Goal: Task Accomplishment & Management: Complete application form

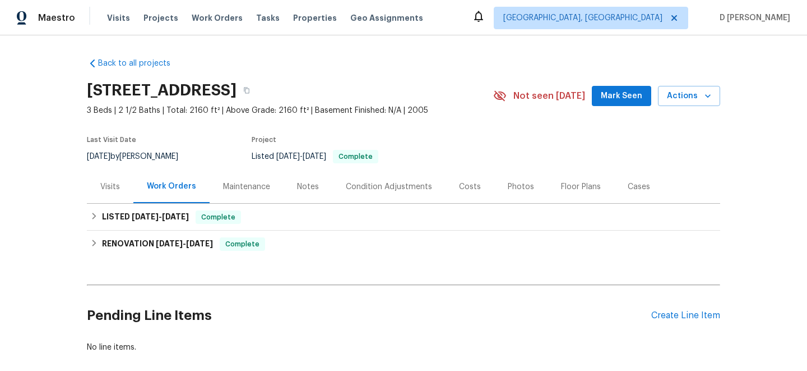
click at [101, 190] on div "Visits" at bounding box center [110, 186] width 20 height 11
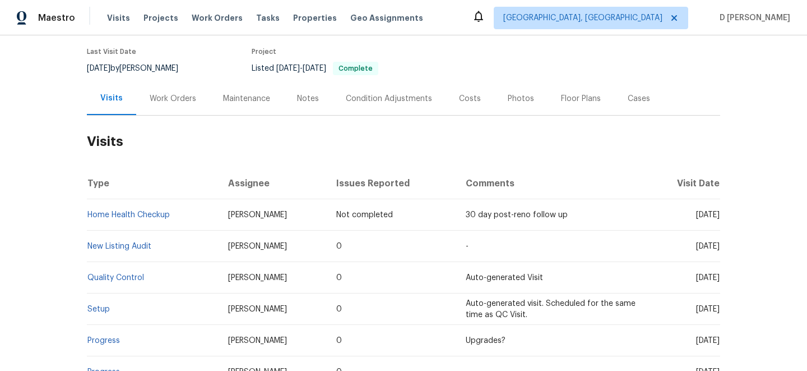
scroll to position [89, 0]
drag, startPoint x: 675, startPoint y: 244, endPoint x: 700, endPoint y: 243, distance: 25.2
click at [700, 243] on span "Tue, Jul 29 2025" at bounding box center [708, 245] width 24 height 8
copy span "Jul 29"
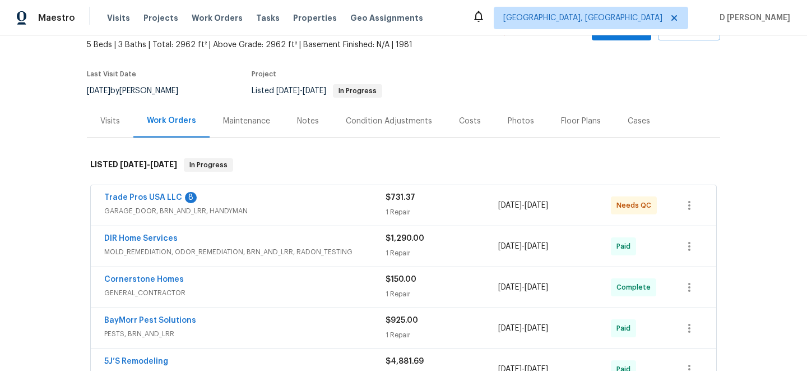
scroll to position [71, 0]
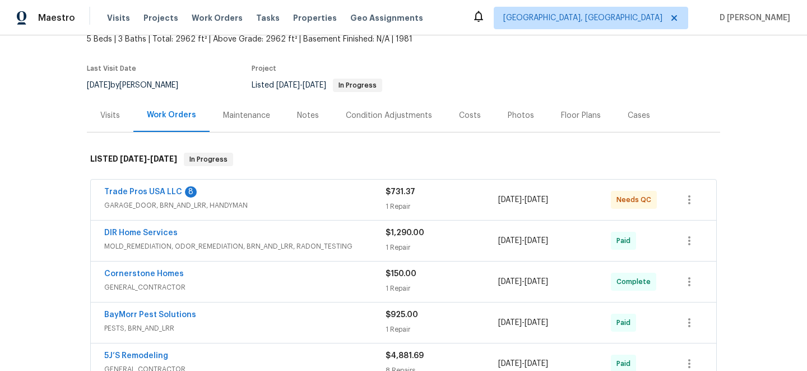
click at [108, 113] on div "Visits" at bounding box center [110, 115] width 20 height 11
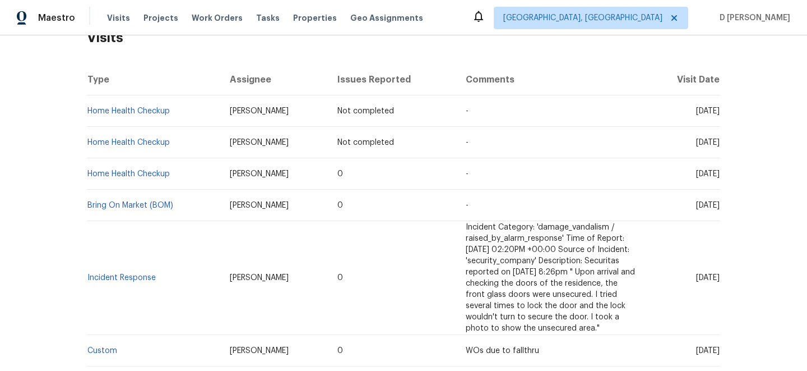
scroll to position [190, 0]
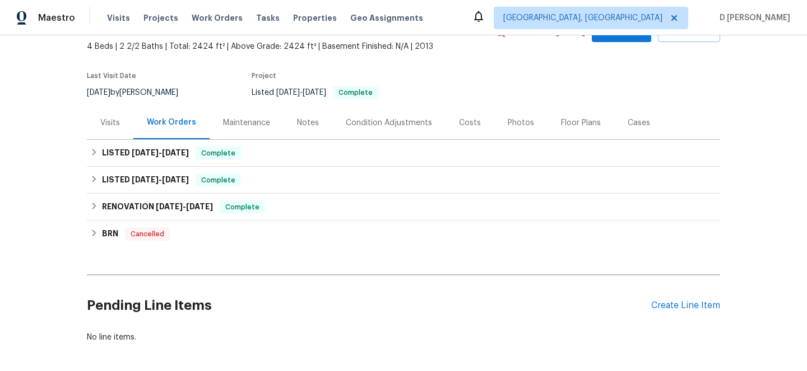
scroll to position [66, 0]
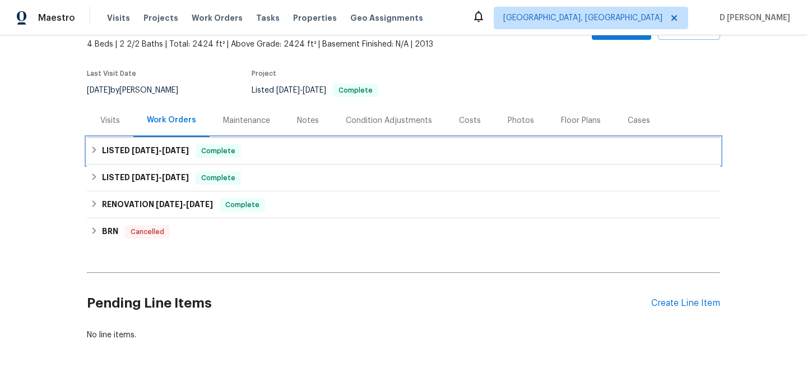
click at [99, 152] on div "LISTED 5/23/25 - 5/23/25 Complete" at bounding box center [403, 150] width 627 height 13
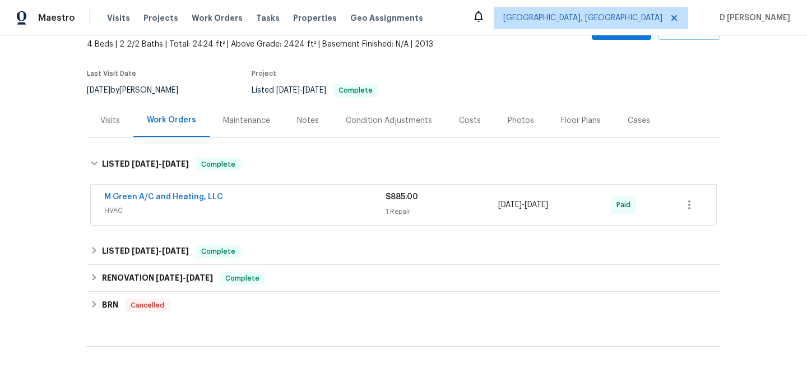
click at [115, 118] on div "Visits" at bounding box center [110, 120] width 20 height 11
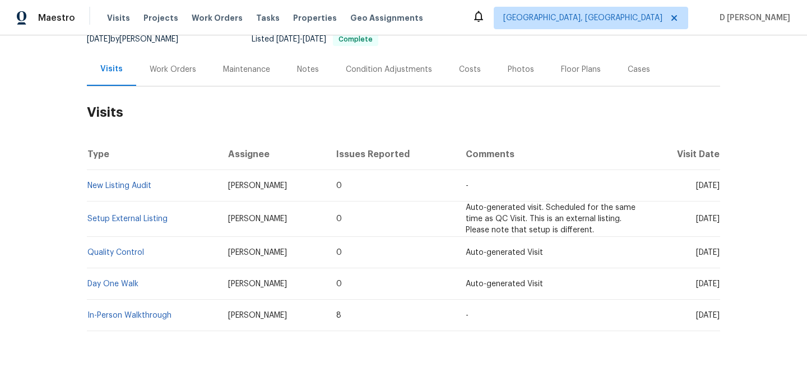
click at [191, 63] on div "Work Orders" at bounding box center [172, 69] width 73 height 33
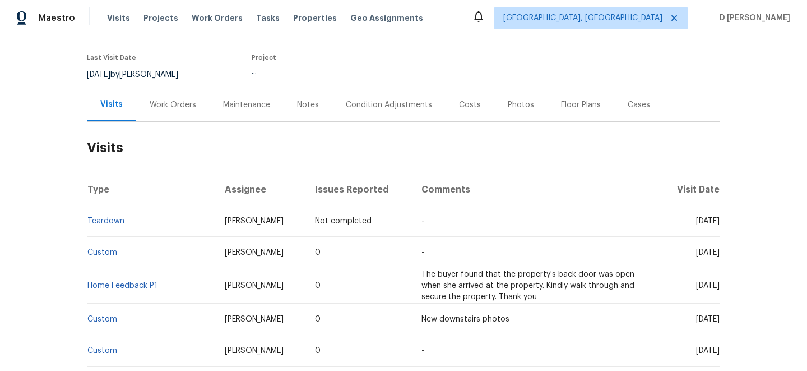
scroll to position [85, 0]
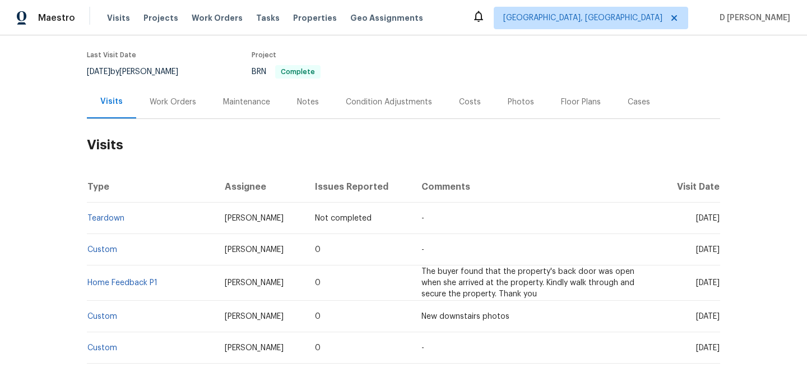
click at [178, 106] on div "Work Orders" at bounding box center [173, 101] width 47 height 11
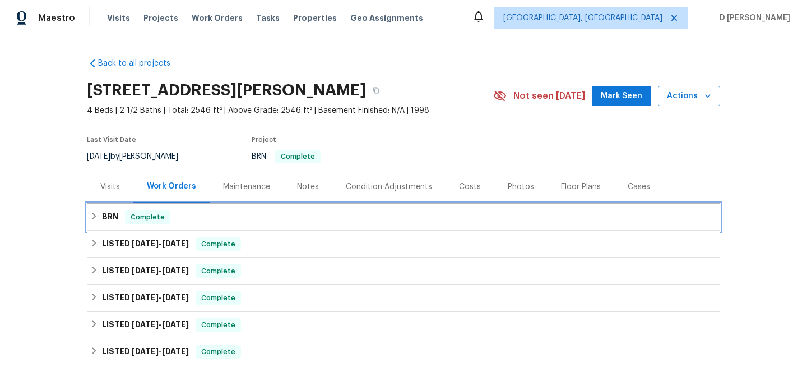
click at [104, 211] on h6 "BRN" at bounding box center [110, 216] width 16 height 13
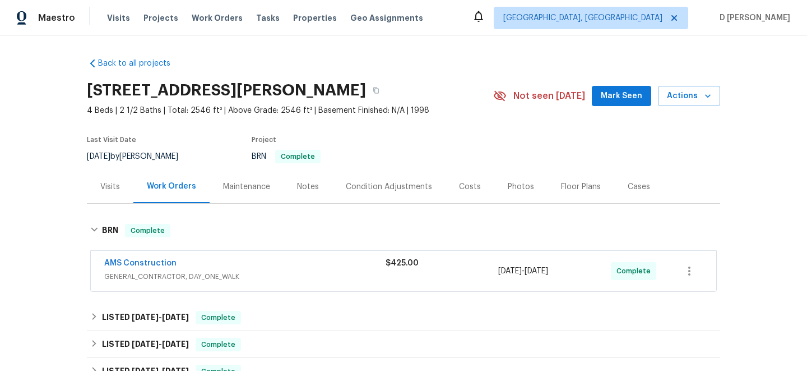
click at [343, 260] on div "AMS Construction" at bounding box center [244, 263] width 281 height 13
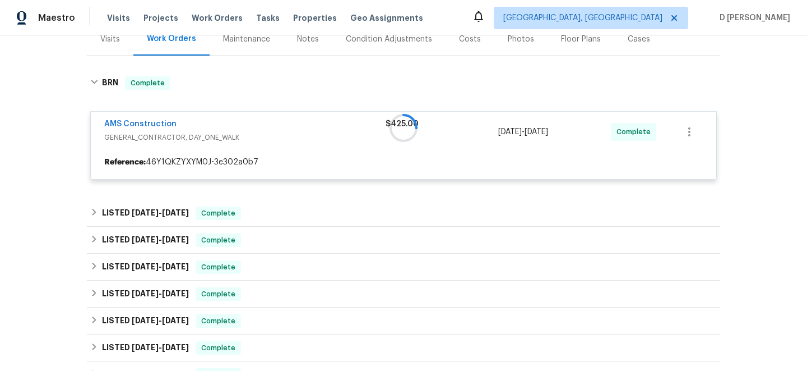
scroll to position [144, 0]
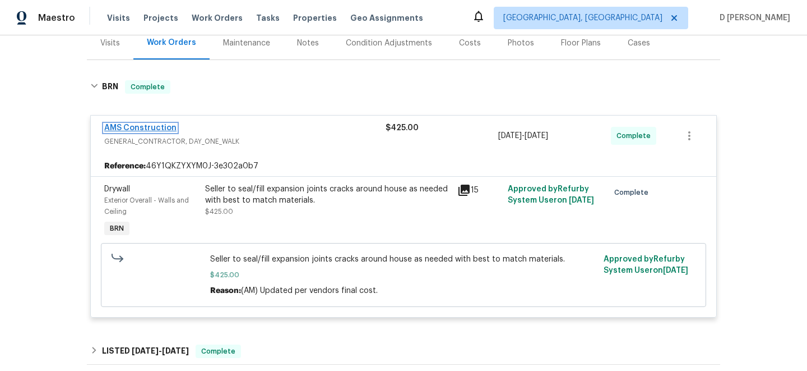
click at [143, 126] on link "AMS Construction" at bounding box center [140, 128] width 72 height 8
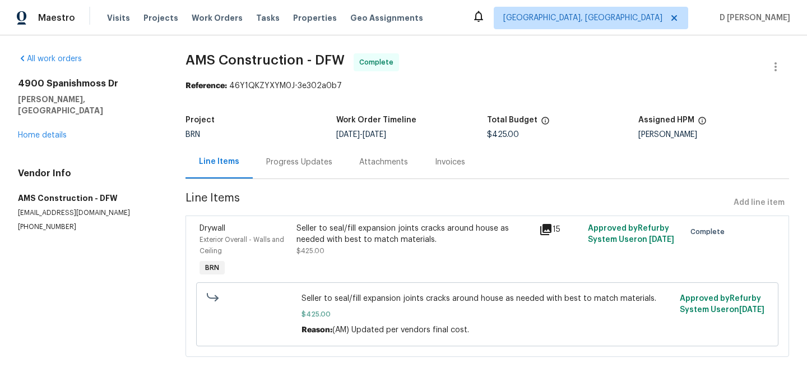
click at [319, 168] on div "Progress Updates" at bounding box center [299, 161] width 93 height 33
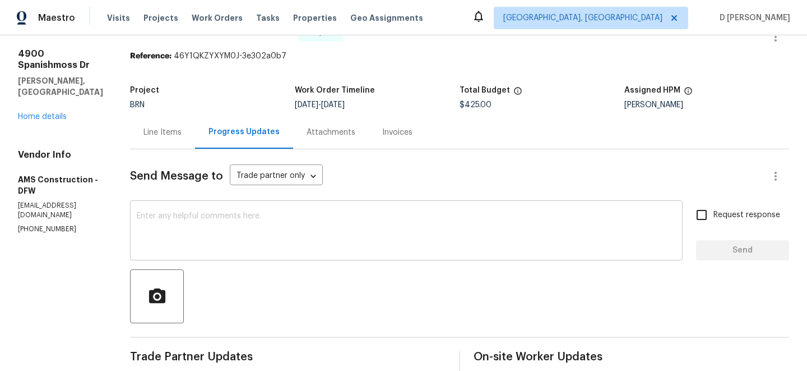
scroll to position [59, 0]
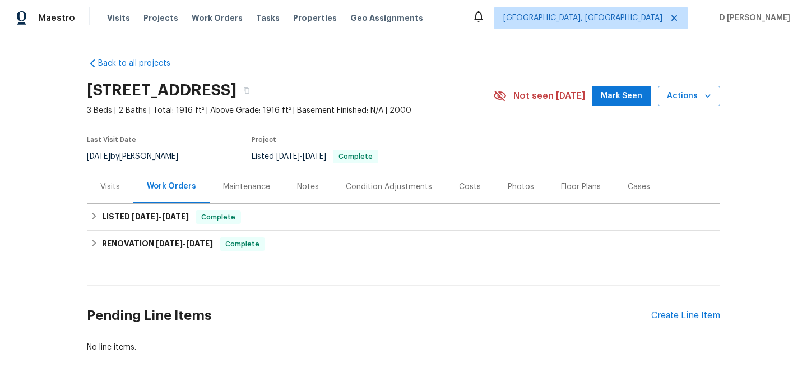
scroll to position [58, 0]
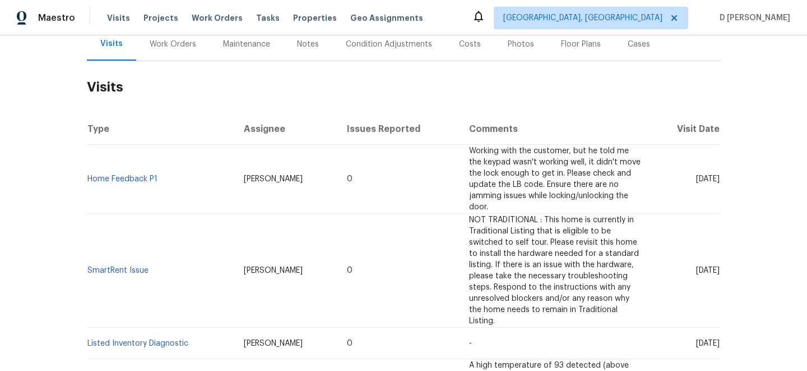
scroll to position [119, 0]
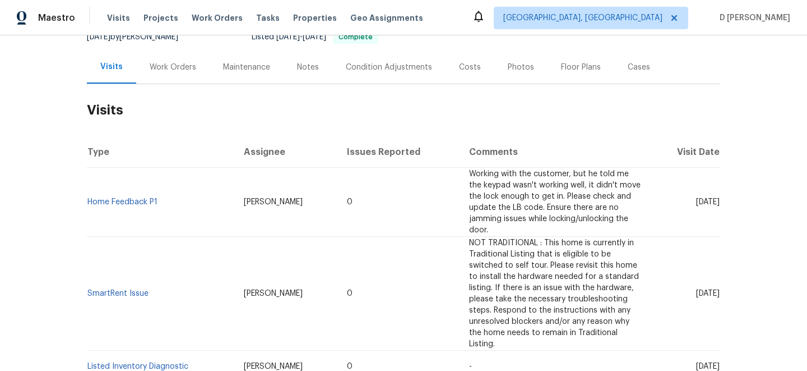
click at [183, 71] on div "Work Orders" at bounding box center [173, 67] width 47 height 11
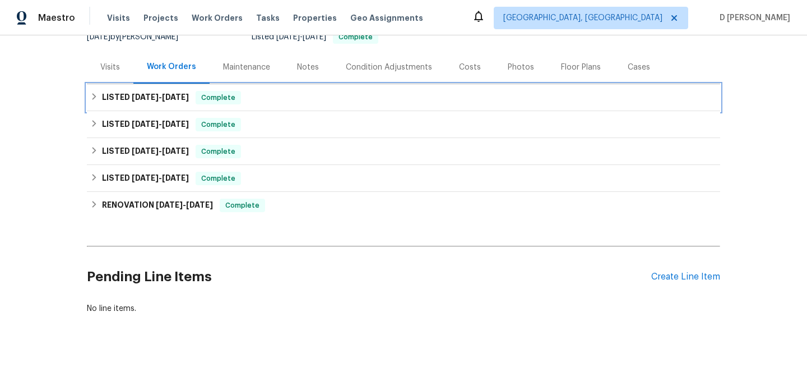
click at [89, 96] on div "LISTED [DATE] - [DATE] Complete" at bounding box center [404, 97] width 634 height 27
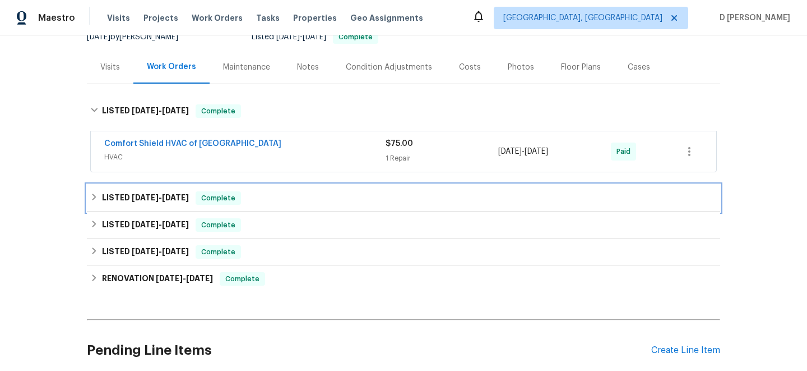
click at [89, 199] on div "LISTED 7/10/25 - 7/14/25 Complete" at bounding box center [404, 197] width 634 height 27
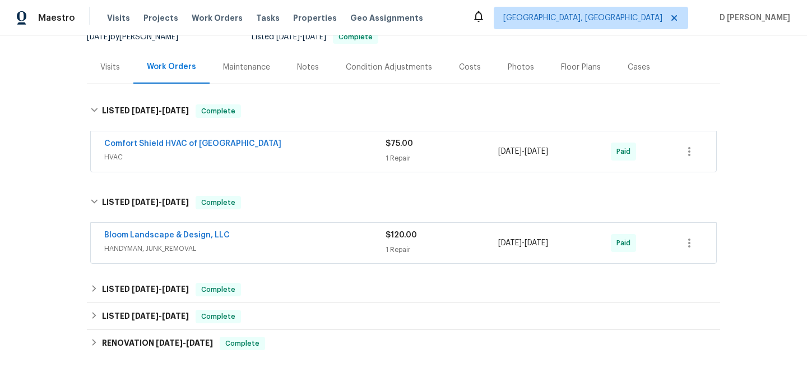
click at [231, 251] on span "HANDYMAN, JUNK_REMOVAL" at bounding box center [244, 248] width 281 height 11
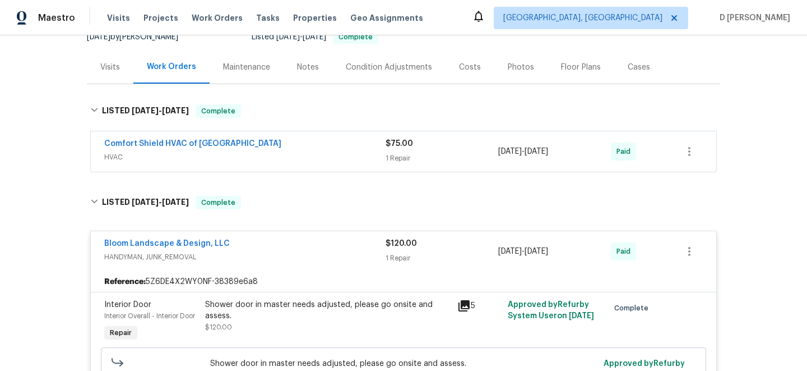
click at [231, 251] on span "HANDYMAN, JUNK_REMOVAL" at bounding box center [244, 256] width 281 height 11
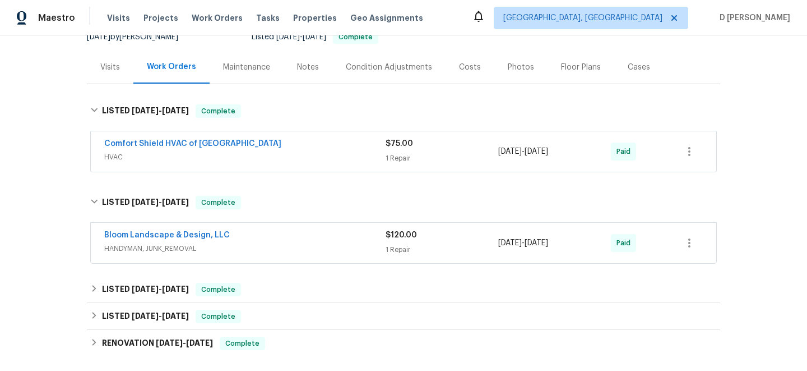
click at [116, 66] on div "Visits" at bounding box center [110, 67] width 20 height 11
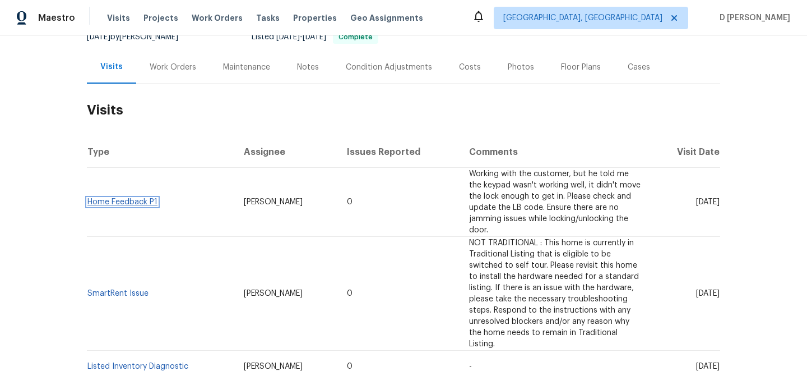
click at [116, 198] on link "Home Feedback P1" at bounding box center [122, 202] width 70 height 8
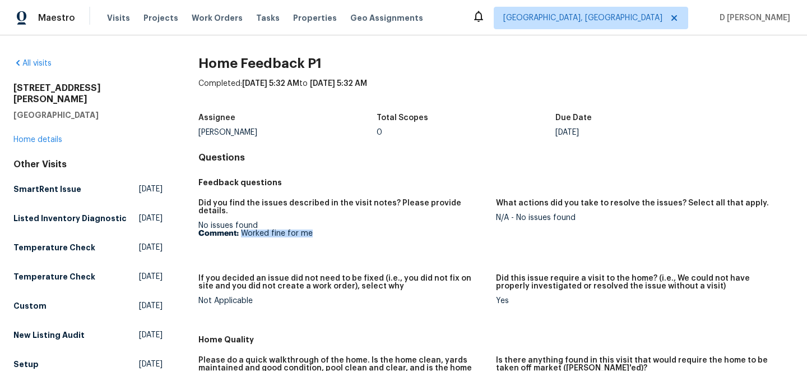
drag, startPoint x: 241, startPoint y: 225, endPoint x: 320, endPoint y: 226, distance: 79.1
click at [320, 229] on p "Comment: Worked fine for me" at bounding box center [343, 233] width 289 height 8
click at [54, 136] on link "Home details" at bounding box center [37, 140] width 49 height 8
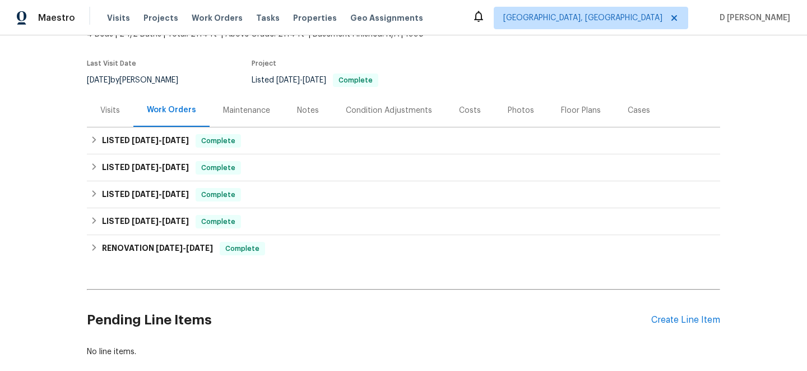
scroll to position [93, 0]
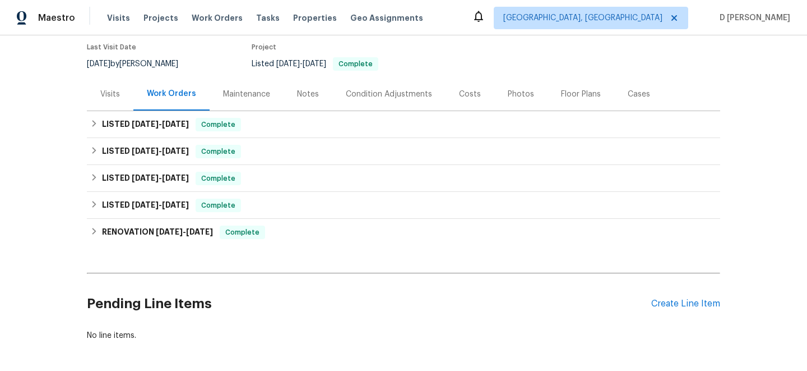
click at [113, 96] on div "Visits" at bounding box center [110, 94] width 20 height 11
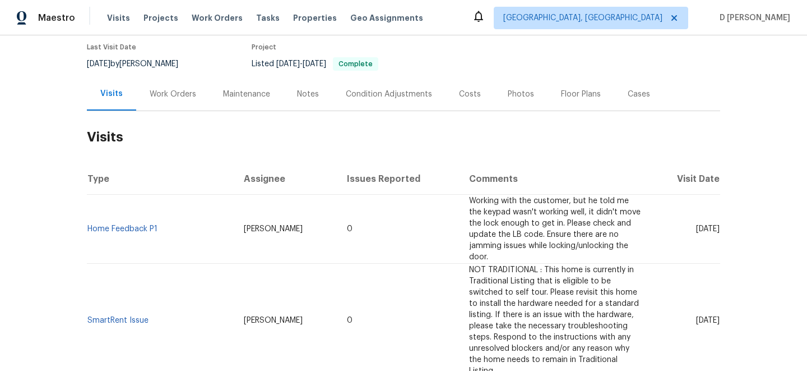
click at [629, 101] on div "Cases" at bounding box center [639, 93] width 49 height 33
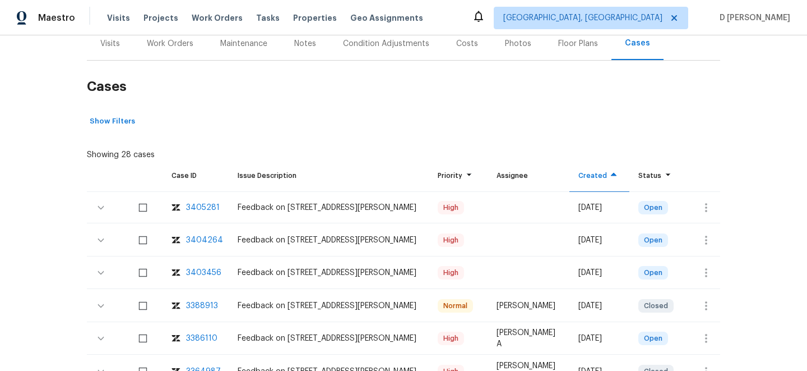
scroll to position [159, 0]
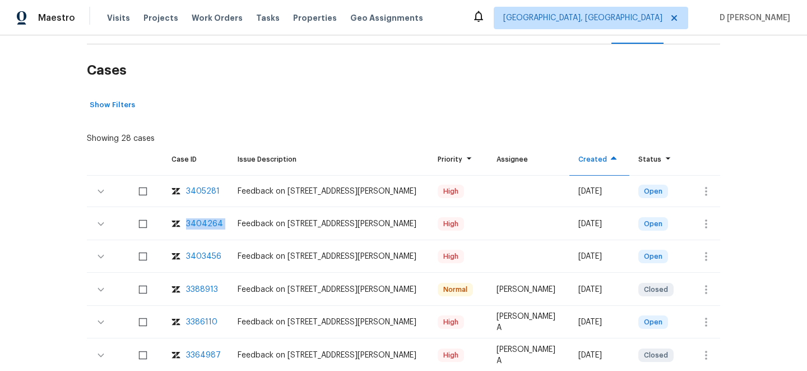
drag, startPoint x: 227, startPoint y: 223, endPoint x: 183, endPoint y: 222, distance: 43.2
click at [183, 222] on tr "3404264 Feedback on 10 Sandy Bluff Ct, Durham, NC 27703 High Sun, Aug 10 2025 O…" at bounding box center [404, 223] width 634 height 31
copy div "3404264"
drag, startPoint x: 224, startPoint y: 191, endPoint x: 186, endPoint y: 190, distance: 38.7
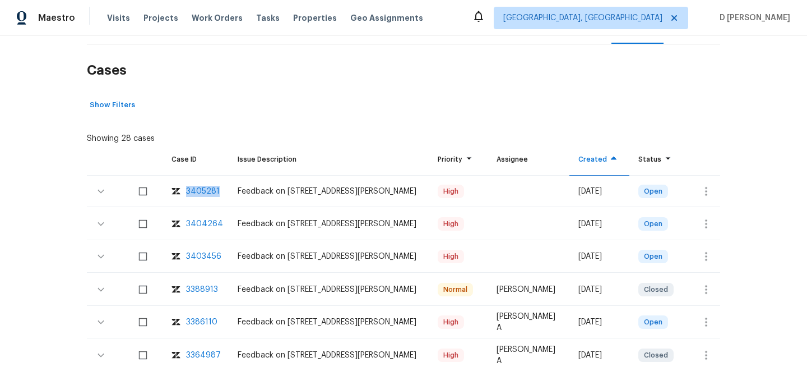
click at [186, 190] on td "3405281" at bounding box center [196, 191] width 66 height 31
copy div "3405281"
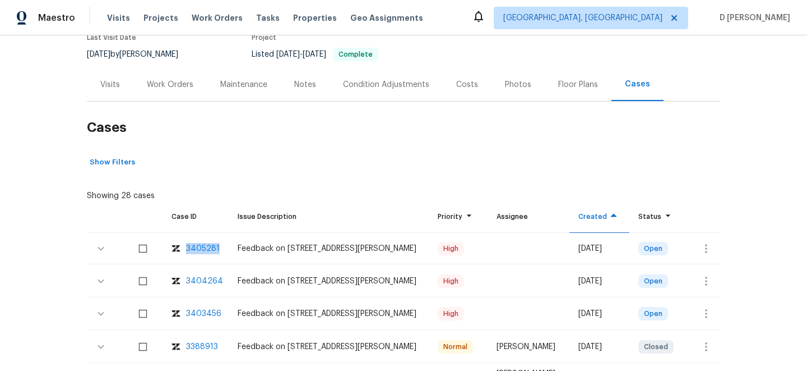
scroll to position [103, 0]
click at [99, 81] on div "Visits" at bounding box center [110, 83] width 47 height 33
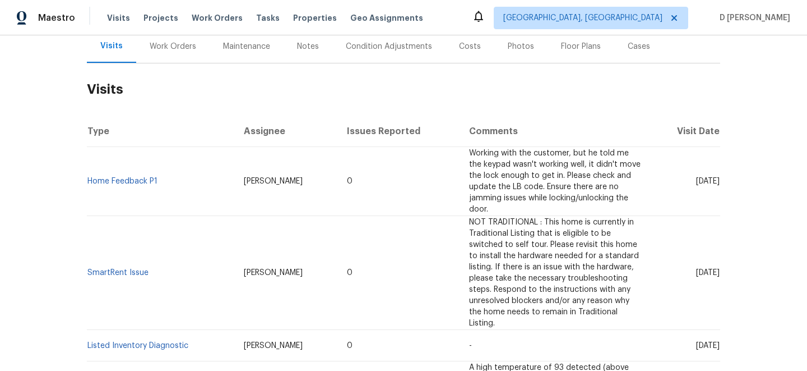
scroll to position [144, 0]
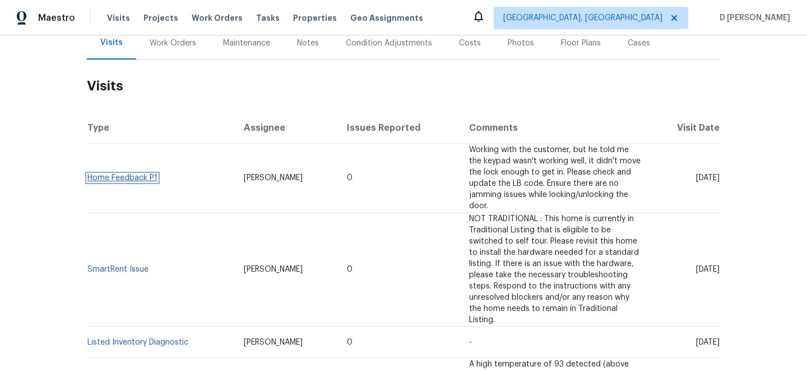
click at [132, 174] on link "Home Feedback P1" at bounding box center [122, 178] width 70 height 8
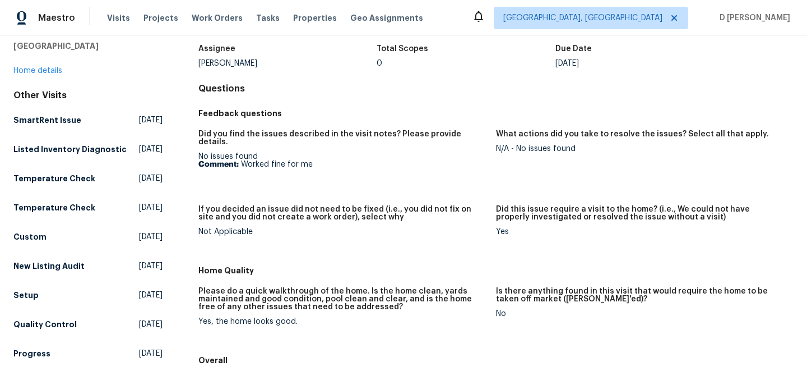
scroll to position [76, 0]
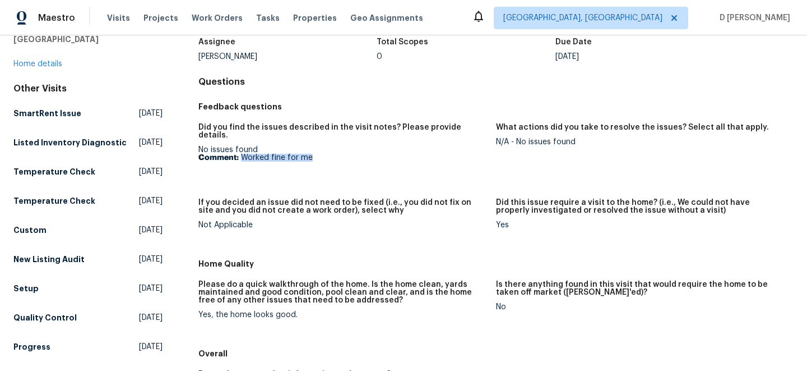
drag, startPoint x: 242, startPoint y: 148, endPoint x: 348, endPoint y: 156, distance: 106.9
click at [348, 156] on figure "Did you find the issues described in the visit notes? Please provide details. N…" at bounding box center [348, 154] width 298 height 62
copy p "Worked fine for me"
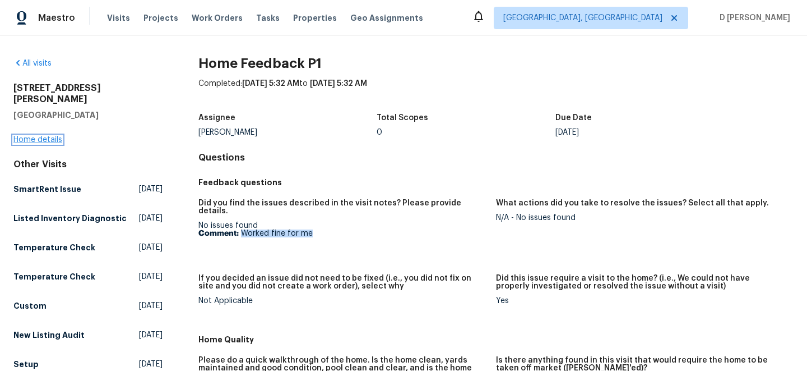
click at [38, 136] on link "Home details" at bounding box center [37, 140] width 49 height 8
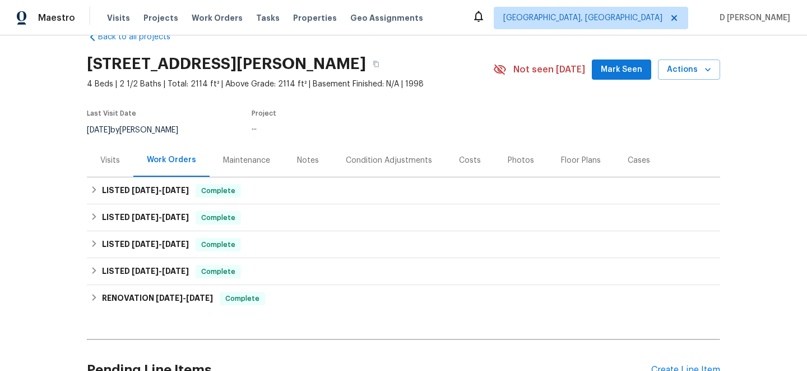
scroll to position [32, 0]
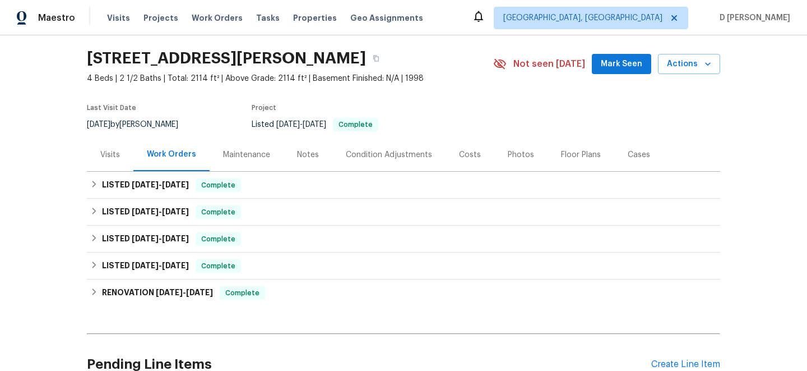
click at [111, 156] on div "Visits" at bounding box center [110, 154] width 20 height 11
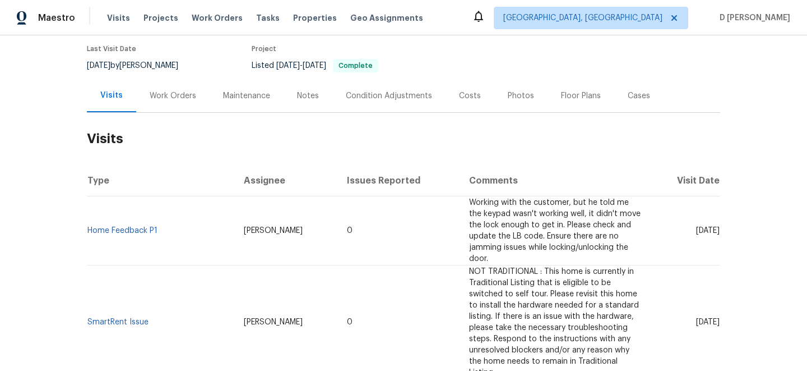
click at [633, 91] on div "Cases" at bounding box center [639, 95] width 22 height 11
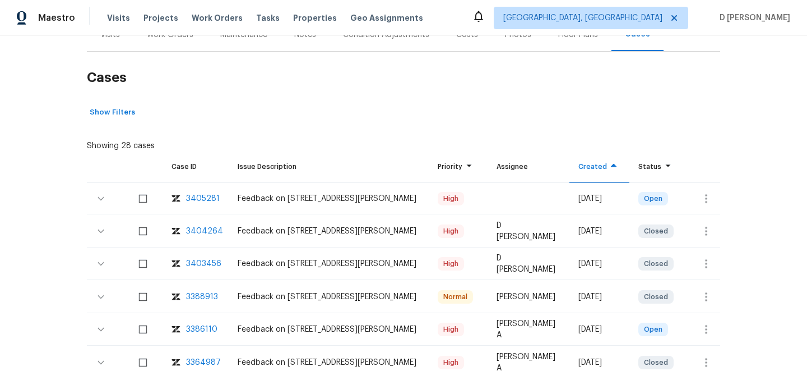
scroll to position [176, 0]
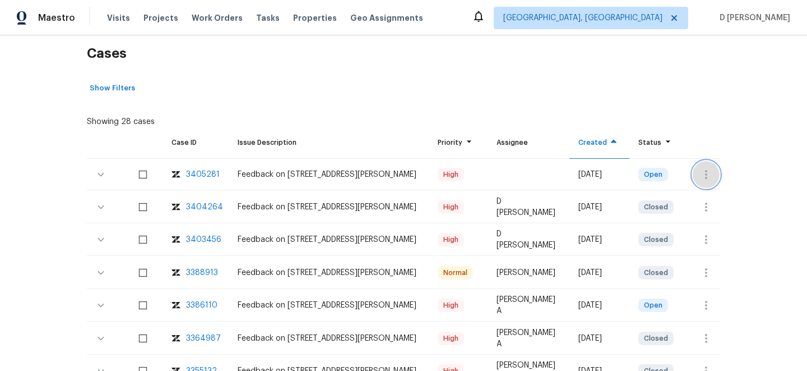
click at [709, 175] on icon "button" at bounding box center [706, 174] width 13 height 13
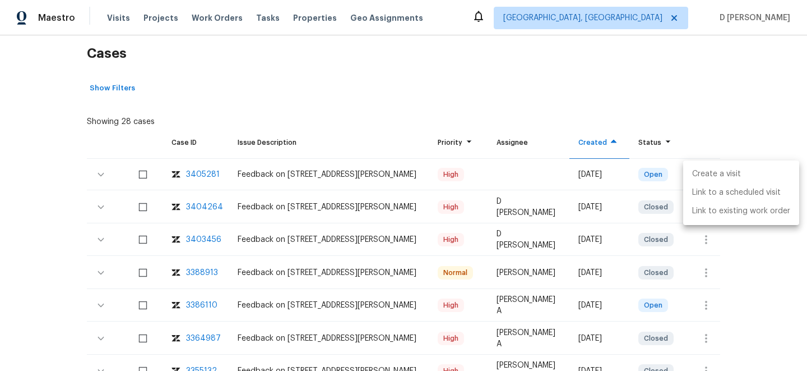
click at [718, 177] on li "Create a visit" at bounding box center [742, 174] width 116 height 19
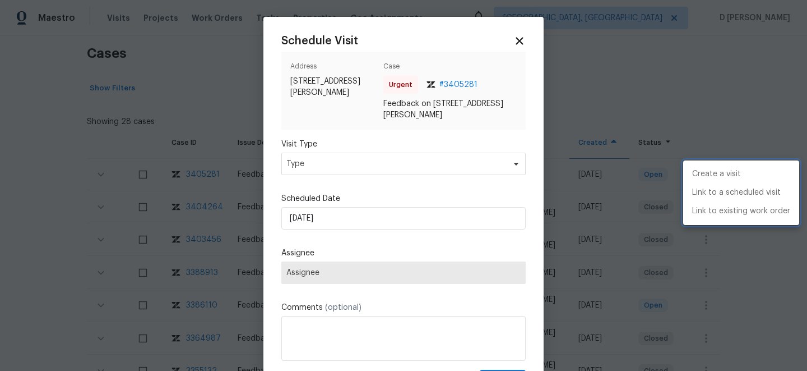
click at [718, 177] on li "Create a visit" at bounding box center [742, 174] width 116 height 19
click at [334, 165] on div at bounding box center [403, 185] width 807 height 371
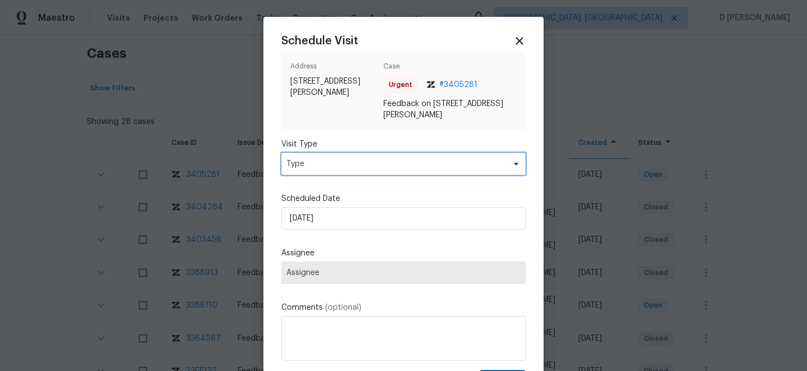
click at [334, 165] on span "Type" at bounding box center [396, 163] width 218 height 11
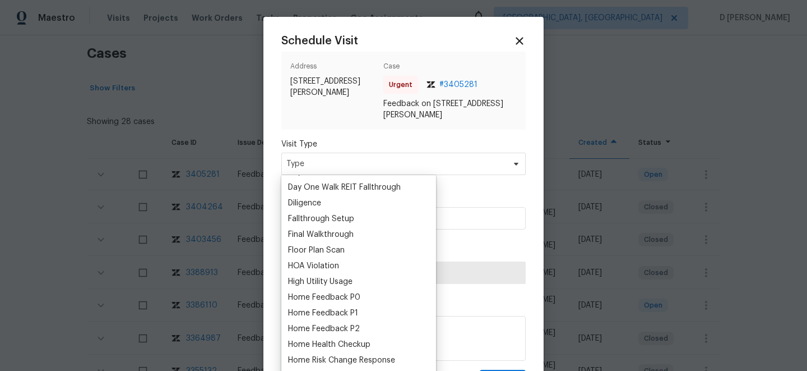
scroll to position [298, 0]
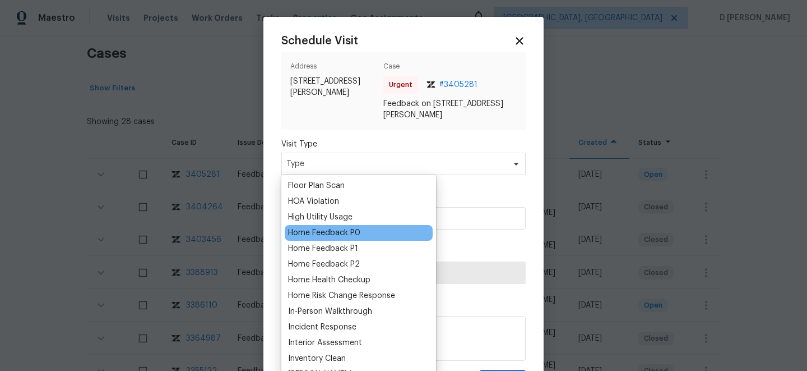
click at [334, 236] on div "Home Feedback P0" at bounding box center [324, 232] width 72 height 11
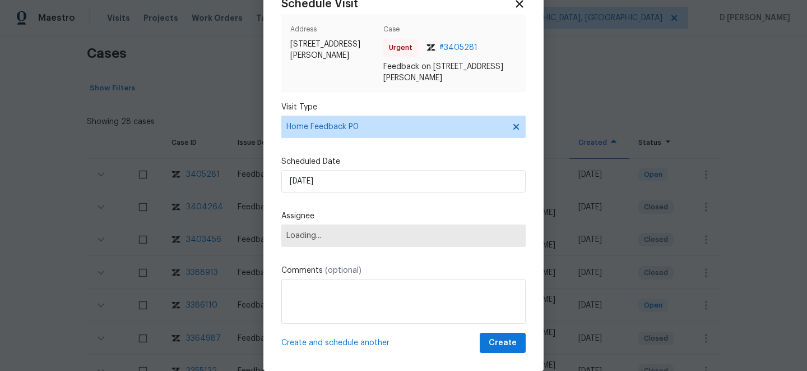
scroll to position [41, 0]
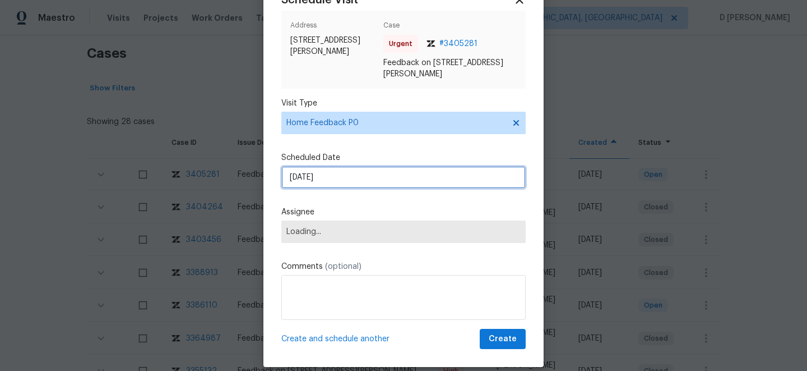
click at [376, 185] on input "11/08/2025" at bounding box center [403, 177] width 244 height 22
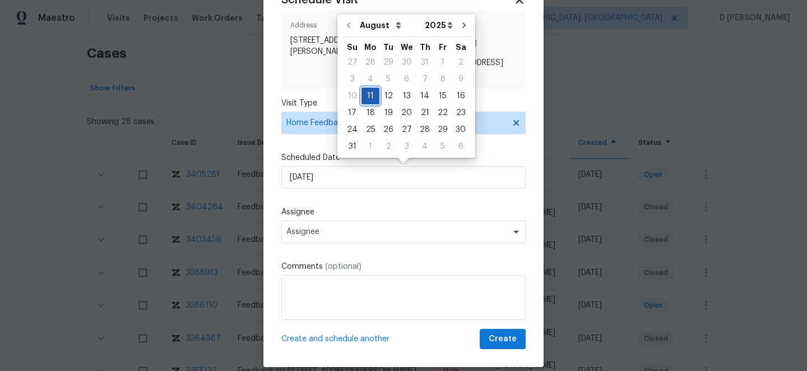
click at [367, 98] on div "11" at bounding box center [371, 96] width 18 height 16
click at [366, 198] on div "Schedule Visit Address 10 Sandy Bluff Ct, Durham, NC 27703 Case Urgent # 340528…" at bounding box center [403, 171] width 244 height 355
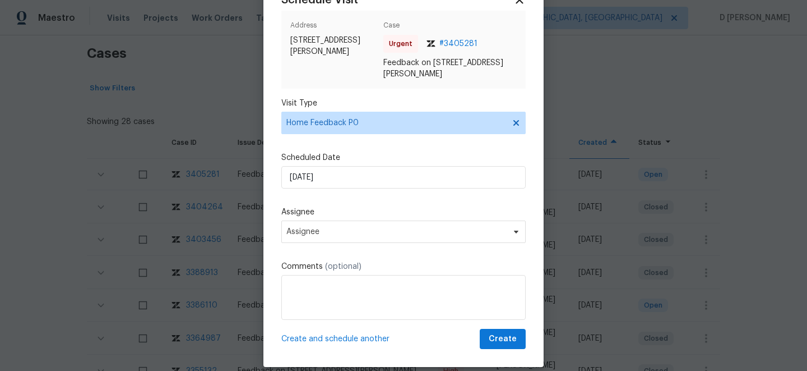
scroll to position [54, 0]
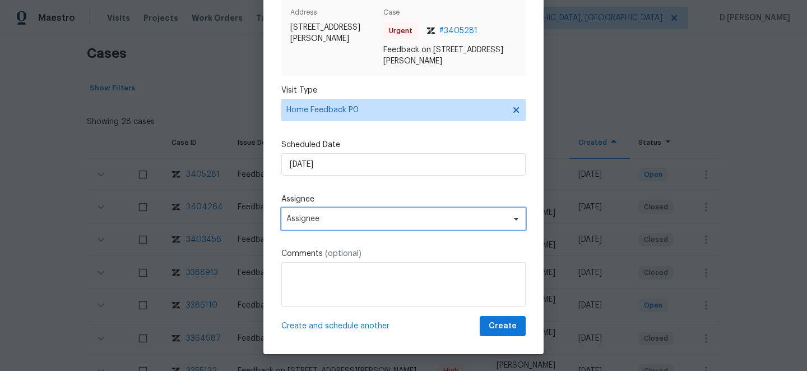
click at [351, 220] on span "Assignee" at bounding box center [397, 218] width 220 height 9
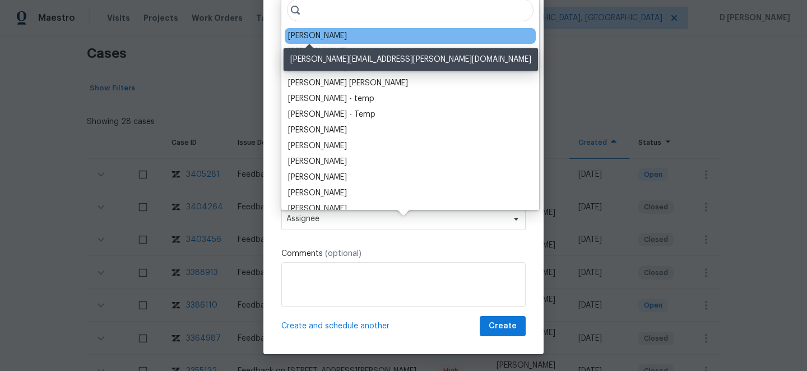
click at [322, 36] on div "Lee Privette" at bounding box center [317, 35] width 59 height 11
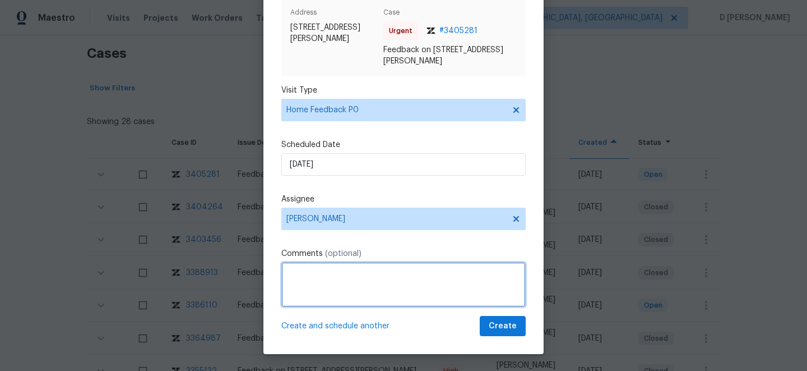
click at [327, 269] on textarea at bounding box center [403, 284] width 244 height 45
type textarea "H"
paste textarea "Lee Privette"
click at [488, 273] on textarea "Hello Lee Privette, Received a multiple access issue for the property" at bounding box center [403, 284] width 244 height 45
click at [514, 273] on textarea "Hello Lee Privette, Received a multiple access issue from the property" at bounding box center [403, 284] width 244 height 45
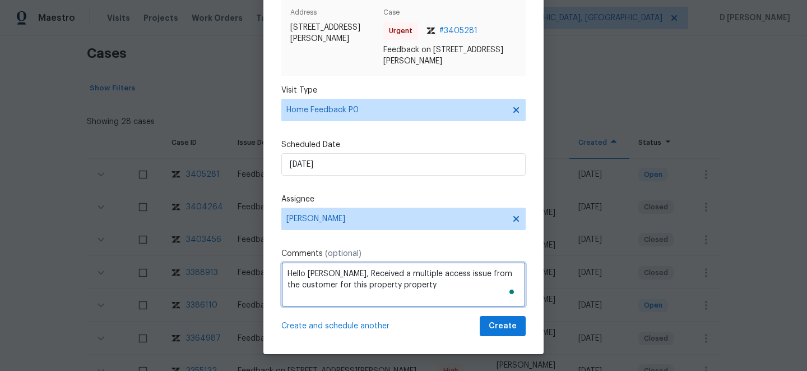
click at [427, 285] on textarea "Hello Lee Privette, Received a multiple access issue from the customer for this…" at bounding box center [403, 284] width 244 height 45
type textarea "Hello Lee Privette, Received a multiple access issue from the customer for this…"
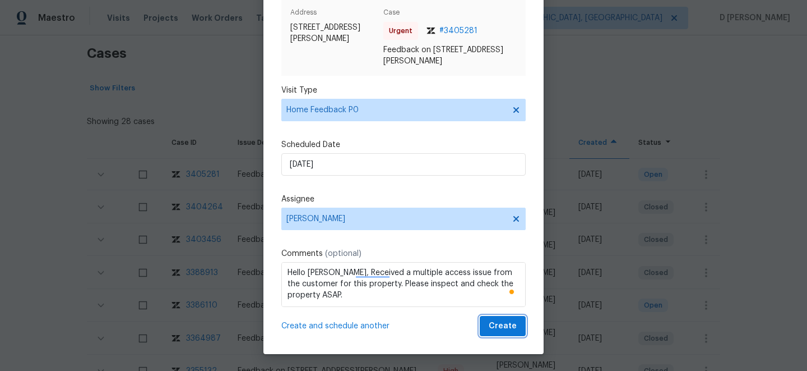
click at [506, 325] on span "Create" at bounding box center [503, 326] width 28 height 14
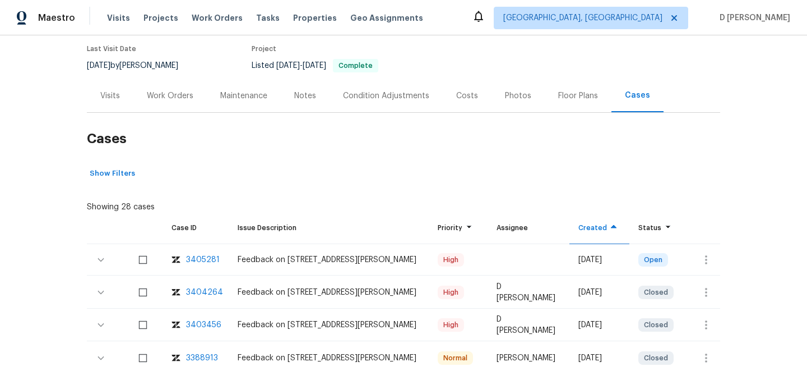
scroll to position [77, 0]
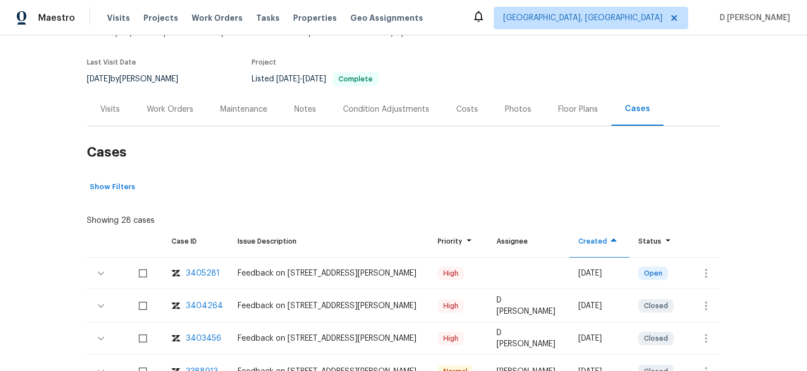
click at [108, 108] on div "Visits" at bounding box center [110, 109] width 20 height 11
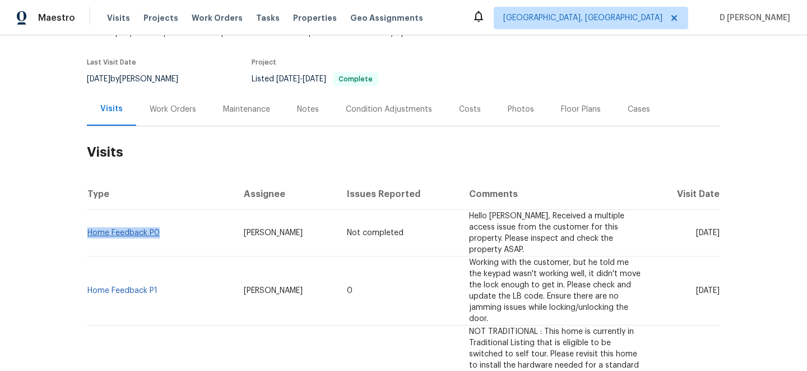
drag, startPoint x: 170, startPoint y: 229, endPoint x: 89, endPoint y: 227, distance: 81.9
click at [89, 227] on td "Home Feedback P0" at bounding box center [161, 233] width 148 height 47
copy link "Home Feedback P0"
drag, startPoint x: 163, startPoint y: 267, endPoint x: 89, endPoint y: 266, distance: 74.6
click at [89, 266] on td "Home Feedback P1" at bounding box center [161, 290] width 148 height 69
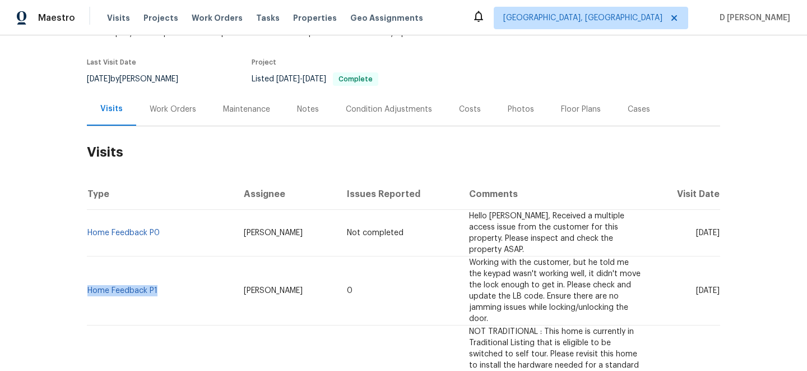
copy link "Home Feedback P1"
drag, startPoint x: 161, startPoint y: 228, endPoint x: 89, endPoint y: 225, distance: 72.4
click at [89, 225] on td "Home Feedback P0" at bounding box center [161, 233] width 148 height 47
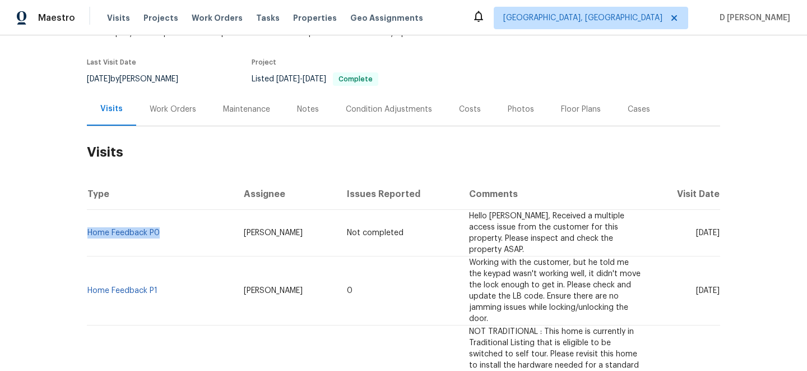
copy link "Home Feedback P0"
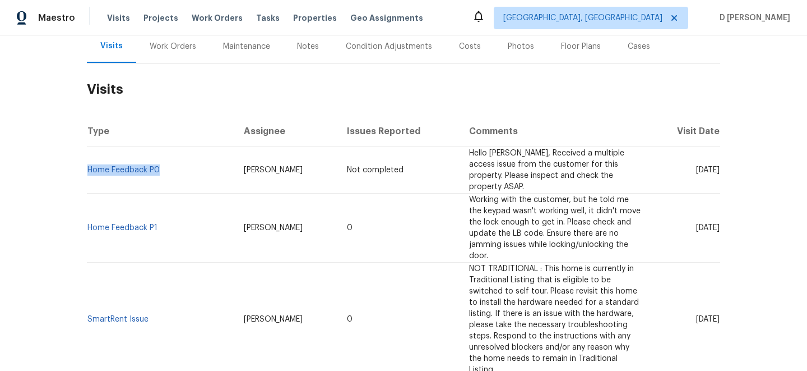
scroll to position [145, 0]
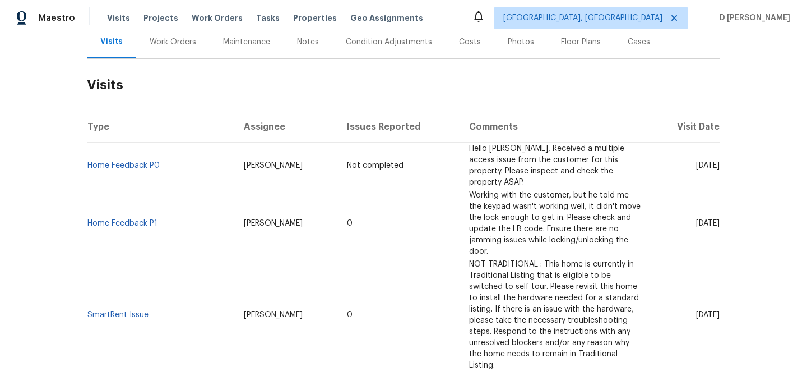
click at [650, 175] on td "Mon, Aug 11 2025" at bounding box center [685, 165] width 70 height 47
drag, startPoint x: 672, startPoint y: 201, endPoint x: 699, endPoint y: 201, distance: 26.9
click at [699, 219] on span "Mon, Aug 04 2025" at bounding box center [708, 223] width 24 height 8
click at [187, 48] on div "Work Orders" at bounding box center [172, 41] width 73 height 33
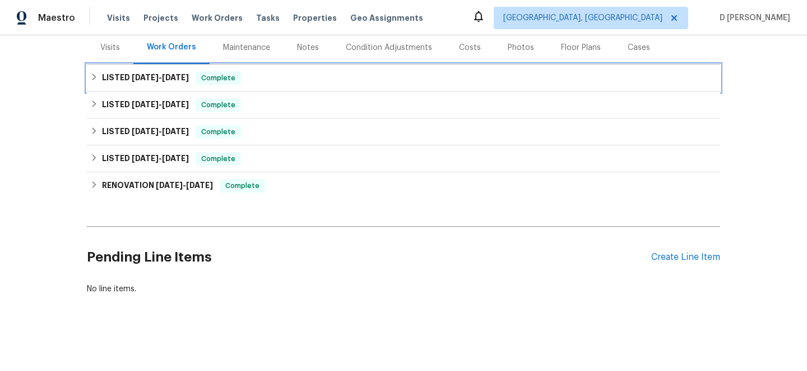
click at [94, 75] on icon at bounding box center [95, 76] width 4 height 7
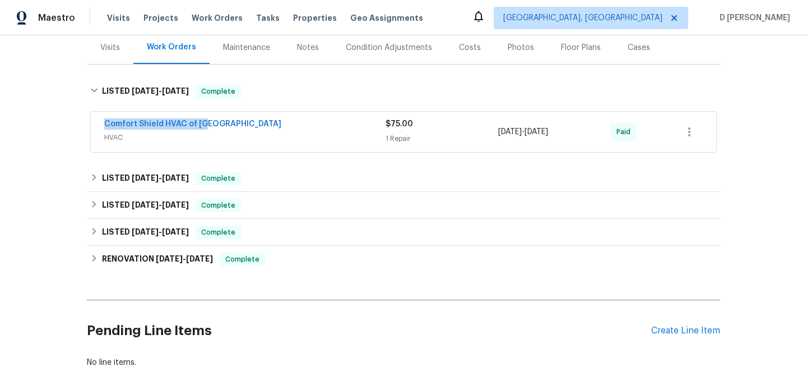
drag, startPoint x: 96, startPoint y: 125, endPoint x: 266, endPoint y: 128, distance: 169.9
click at [266, 128] on div "Comfort Shield HVAC of NC HVAC $75.00 1 Repair 7/18/2025 - 7/22/2025 Paid" at bounding box center [404, 132] width 626 height 40
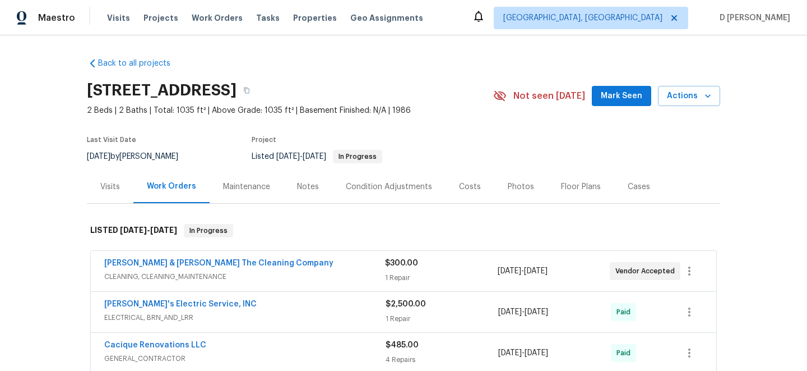
scroll to position [48, 0]
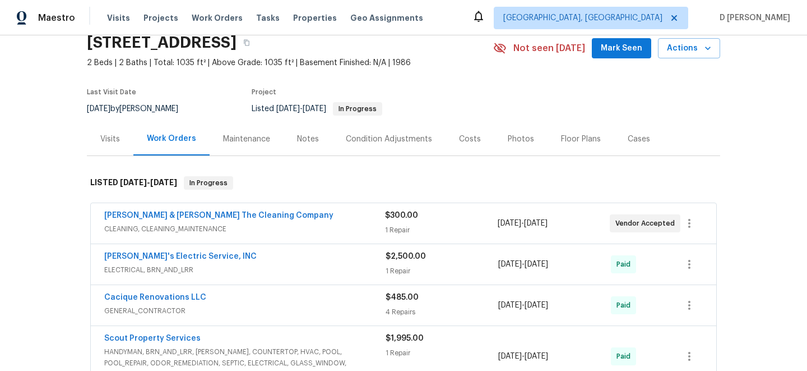
click at [337, 232] on span "CLEANING, CLEANING_MAINTENANCE" at bounding box center [244, 228] width 281 height 11
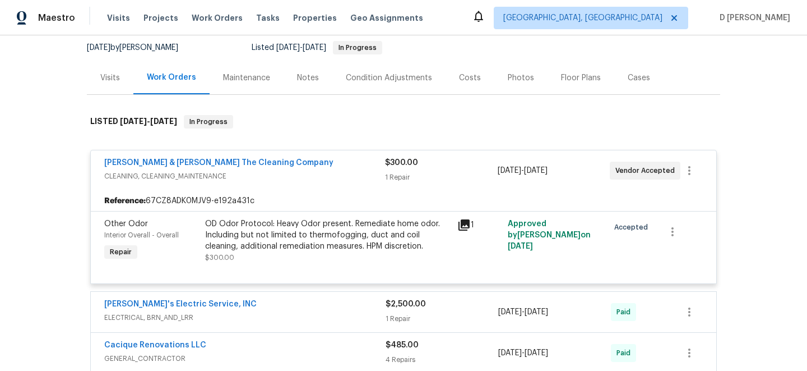
scroll to position [114, 0]
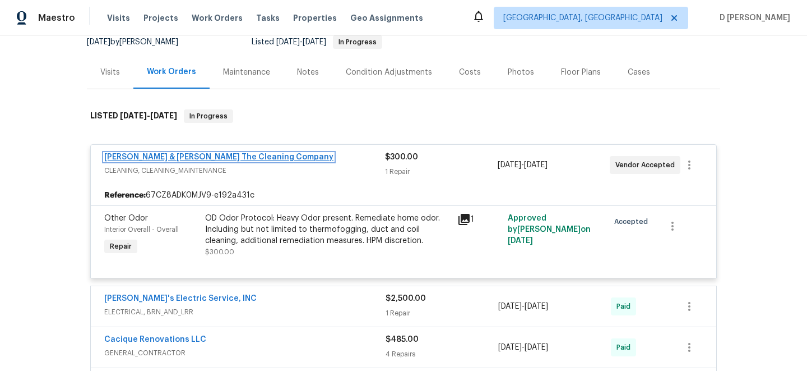
click at [235, 154] on link "[PERSON_NAME] & [PERSON_NAME] The Cleaning Company" at bounding box center [218, 157] width 229 height 8
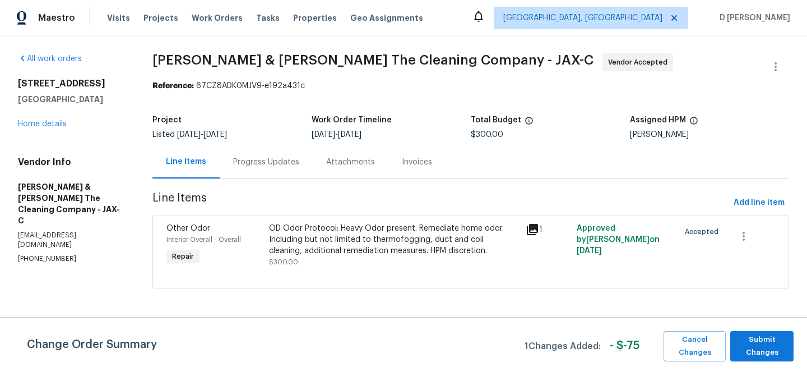
click at [270, 164] on div "Progress Updates" at bounding box center [266, 161] width 66 height 11
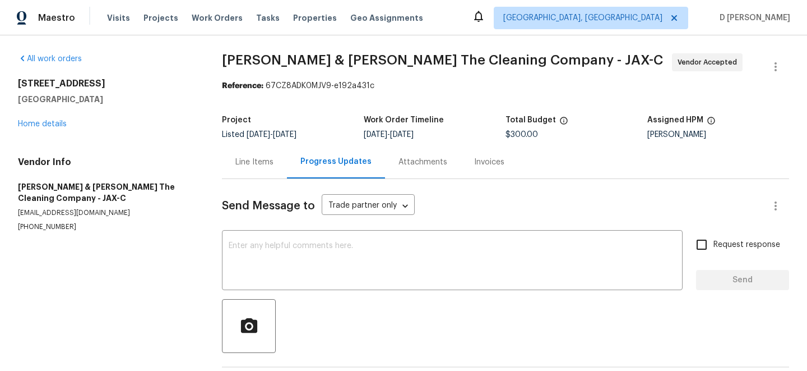
scroll to position [46, 0]
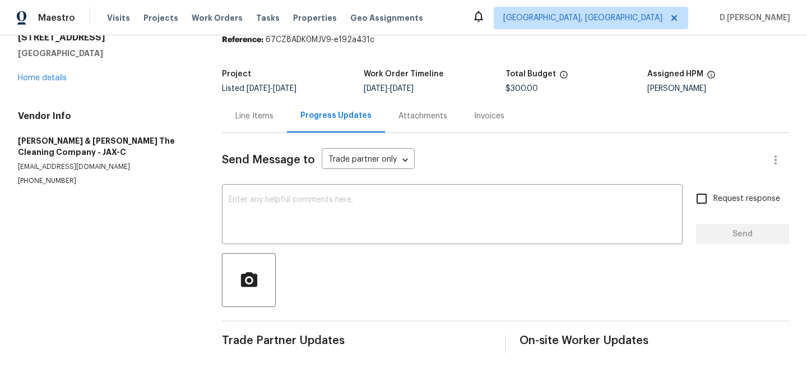
click at [251, 119] on div "Line Items" at bounding box center [255, 115] width 38 height 11
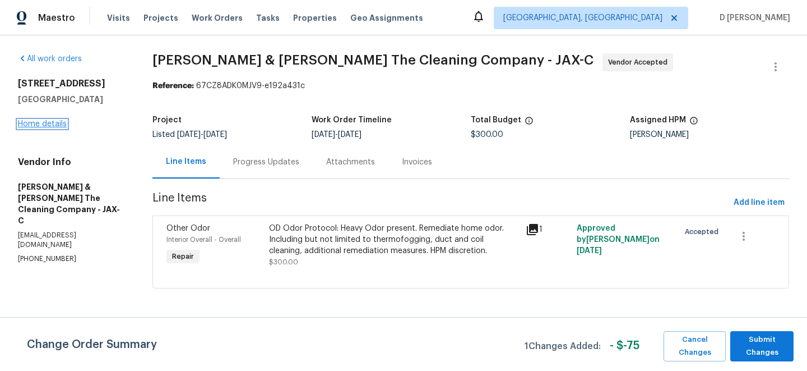
click at [49, 124] on link "Home details" at bounding box center [42, 124] width 49 height 8
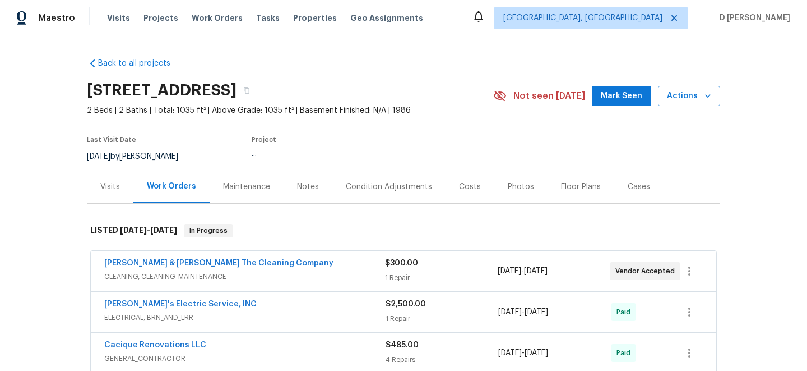
scroll to position [77, 0]
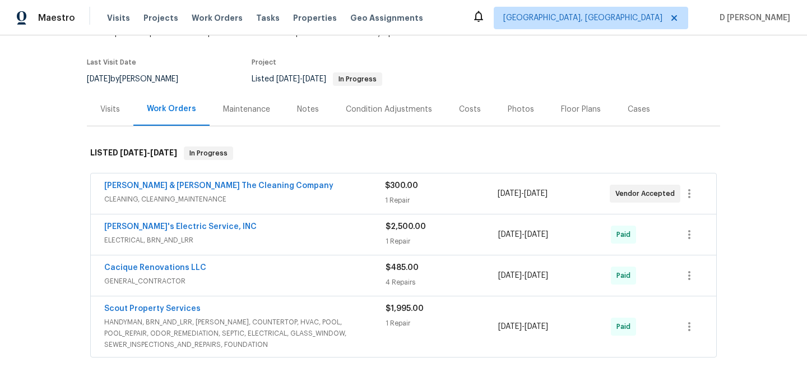
click at [340, 189] on div "[PERSON_NAME] & [PERSON_NAME] The Cleaning Company" at bounding box center [244, 186] width 281 height 13
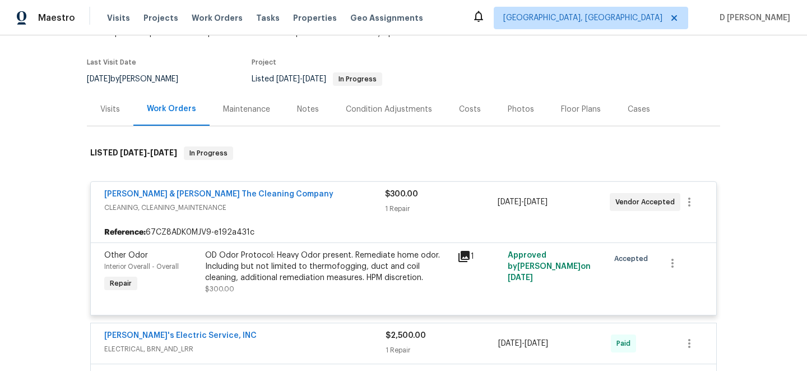
click at [309, 209] on span "CLEANING, CLEANING_MAINTENANCE" at bounding box center [244, 207] width 281 height 11
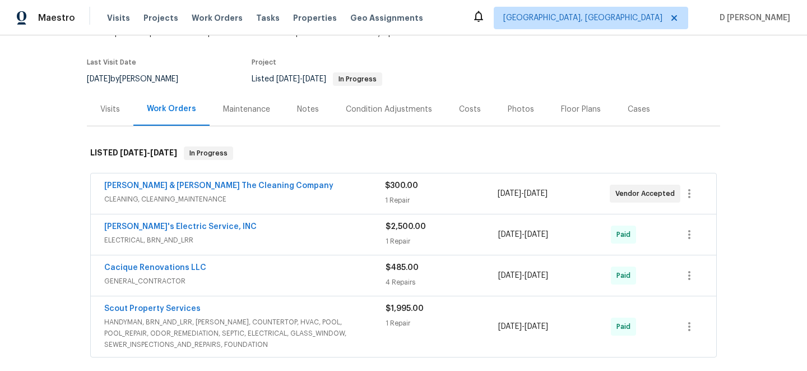
scroll to position [119, 0]
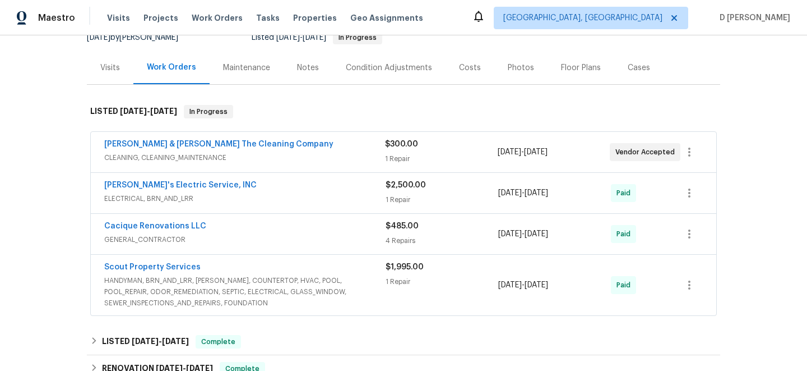
click at [206, 156] on span "CLEANING, CLEANING_MAINTENANCE" at bounding box center [244, 157] width 281 height 11
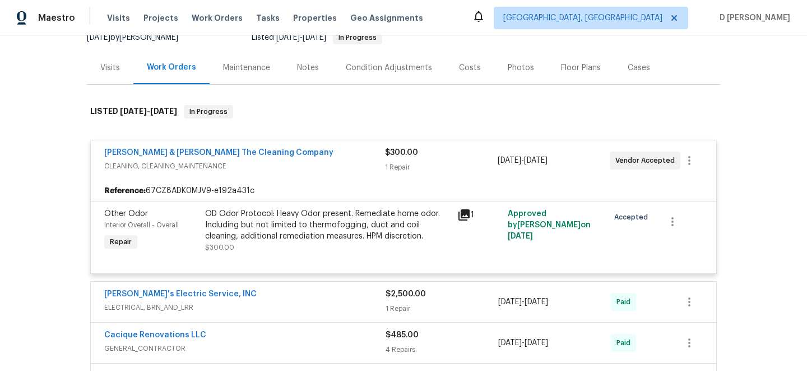
scroll to position [106, 0]
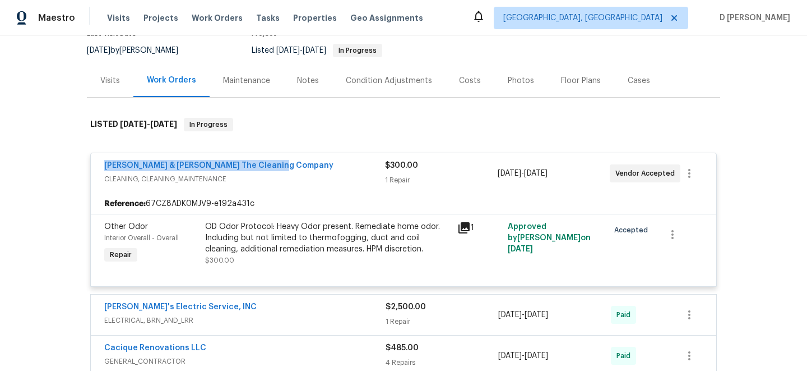
drag, startPoint x: 100, startPoint y: 166, endPoint x: 323, endPoint y: 167, distance: 223.2
click at [323, 167] on div "[PERSON_NAME] & [PERSON_NAME] The Cleaning Company CLEANING, CLEANING_MAINTENAN…" at bounding box center [404, 173] width 626 height 40
copy link "[PERSON_NAME] & [PERSON_NAME] The Cleaning Company"
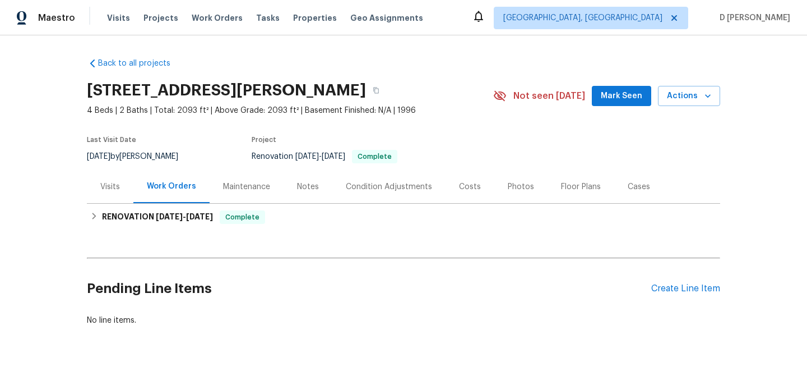
scroll to position [31, 0]
